Goal: Use online tool/utility: Use online tool/utility

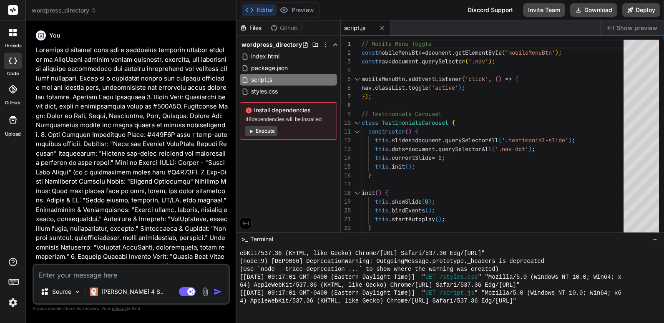
scroll to position [309, 0]
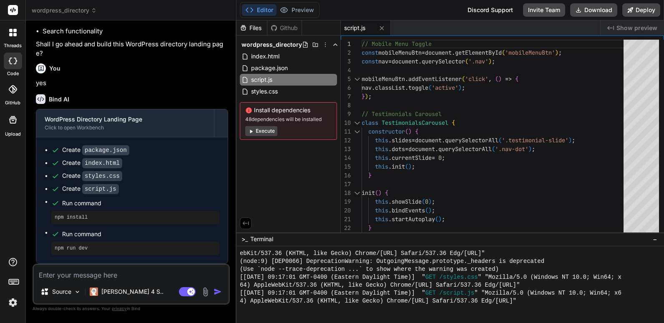
click at [64, 8] on span "wordpress_directory" at bounding box center [64, 10] width 65 height 8
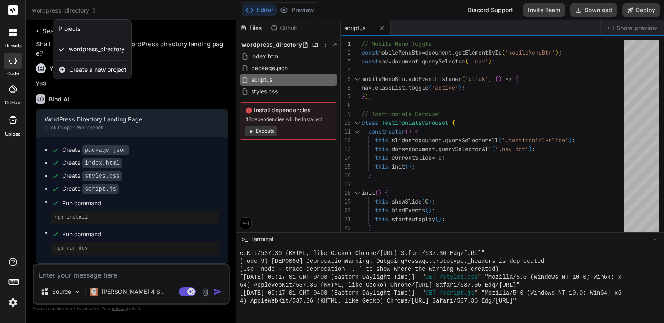
click at [266, 56] on div at bounding box center [332, 161] width 664 height 323
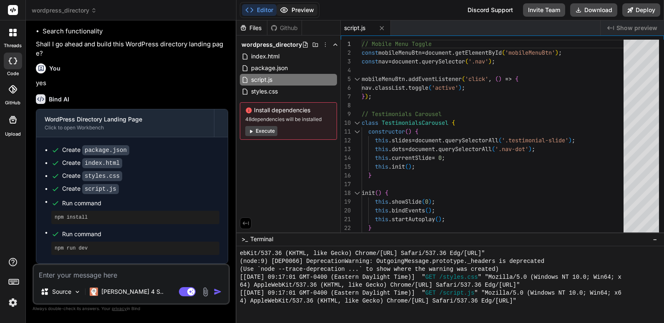
click at [304, 10] on button "Preview" at bounding box center [297, 10] width 41 height 12
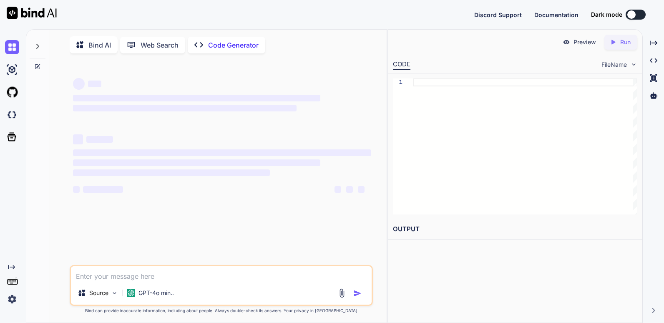
click at [94, 46] on p "Bind AI" at bounding box center [99, 45] width 23 height 10
click at [34, 12] on img at bounding box center [32, 13] width 50 height 13
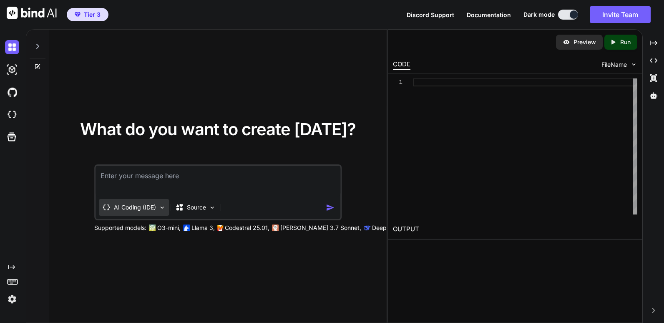
click at [164, 206] on img at bounding box center [162, 207] width 7 height 7
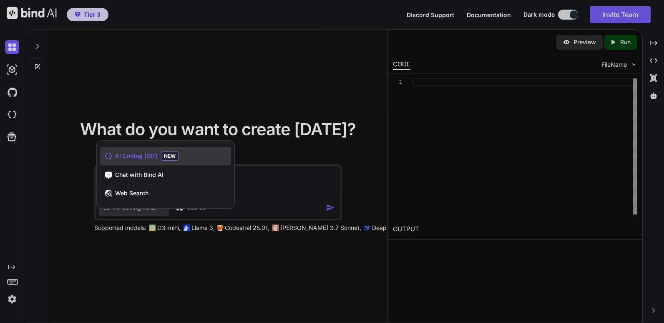
click at [256, 91] on div at bounding box center [332, 161] width 664 height 323
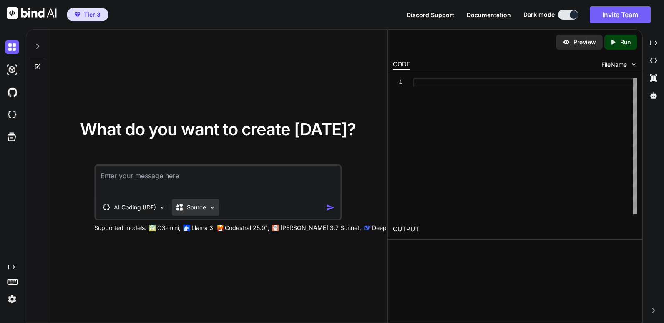
click at [215, 206] on img at bounding box center [212, 207] width 7 height 7
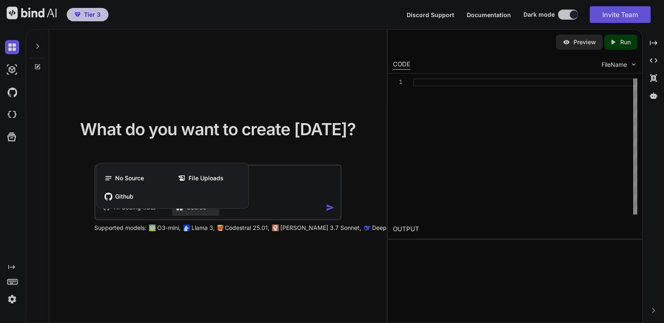
click at [257, 75] on div at bounding box center [332, 161] width 664 height 323
type textarea "x"
